Goal: Register for event/course

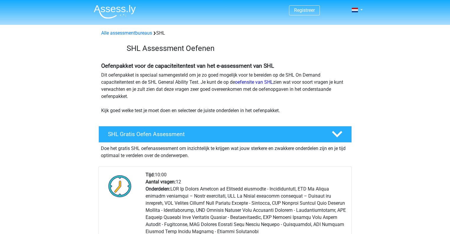
scroll to position [59, 0]
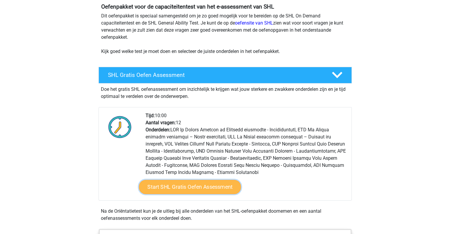
click at [205, 185] on link "Start SHL Gratis Oefen Assessment" at bounding box center [190, 187] width 102 height 14
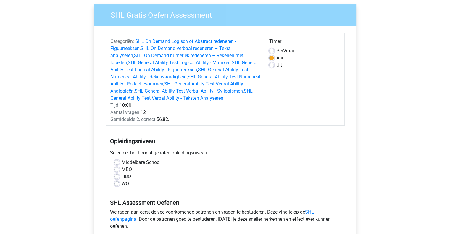
scroll to position [59, 0]
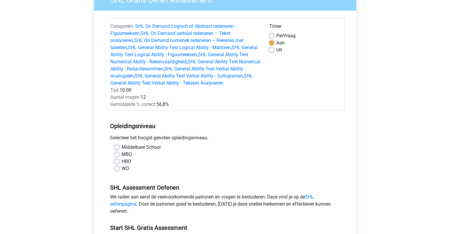
click at [122, 166] on label "WO" at bounding box center [125, 168] width 7 height 7
click at [115, 166] on input "WO" at bounding box center [117, 168] width 5 height 6
radio input "true"
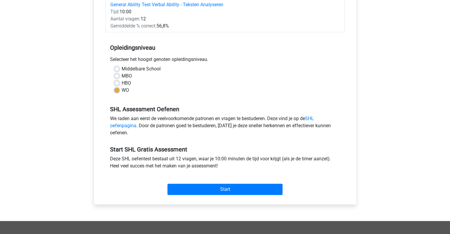
scroll to position [148, 0]
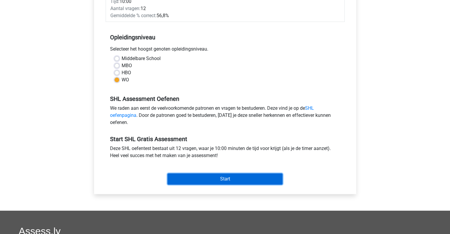
click at [207, 180] on input "Start" at bounding box center [225, 179] width 115 height 11
